Goal: Check status: Check status

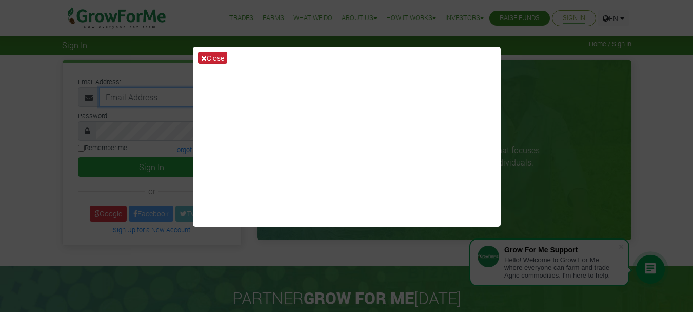
type input "forson207@gmail.com"
click at [208, 61] on button "Close" at bounding box center [212, 58] width 29 height 12
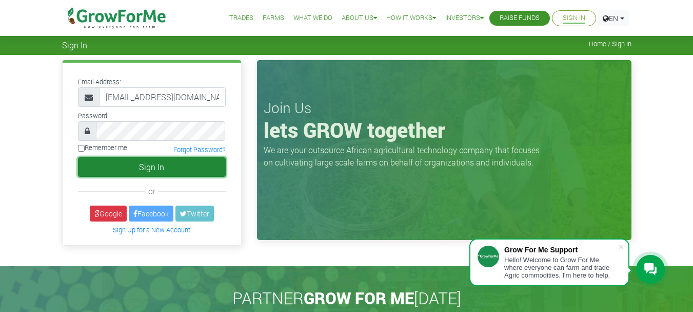
click at [129, 168] on button "Sign In" at bounding box center [152, 167] width 148 height 20
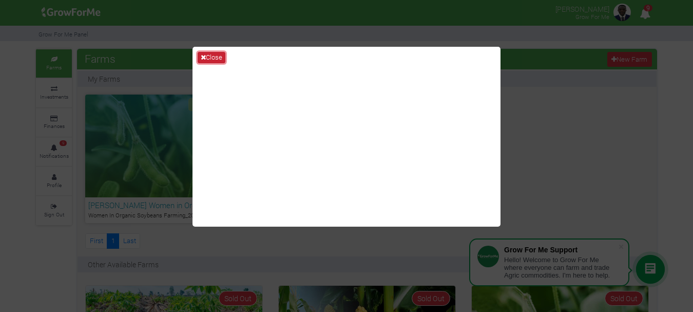
click at [210, 59] on button "Close" at bounding box center [212, 57] width 28 height 11
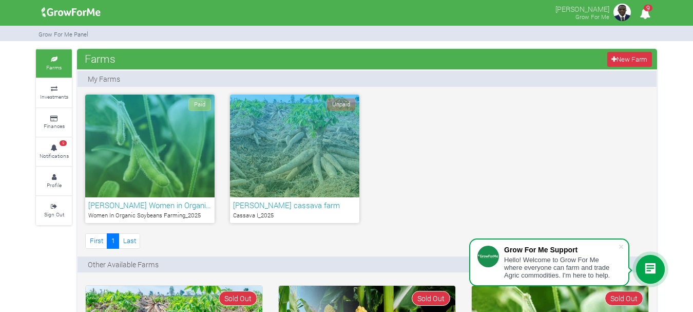
click at [132, 201] on h6 "Forson's Women in Organi…" at bounding box center [149, 204] width 123 height 9
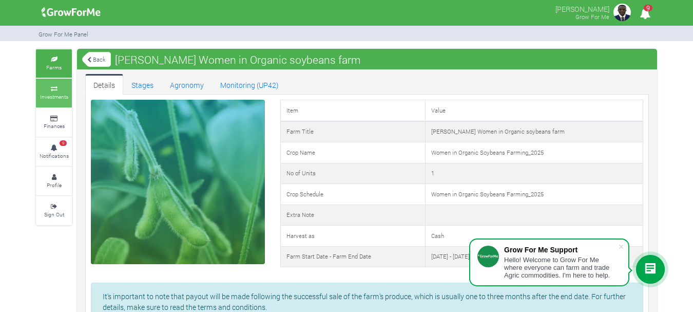
click at [60, 89] on icon at bounding box center [53, 88] width 31 height 5
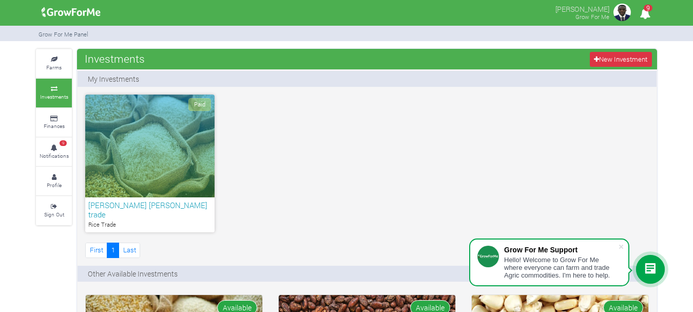
click at [143, 203] on h6 "Forson's Rice trade" at bounding box center [149, 209] width 123 height 18
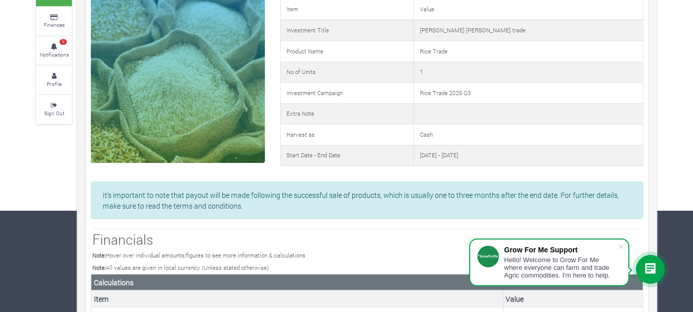
scroll to position [102, 0]
